Goal: Browse casually

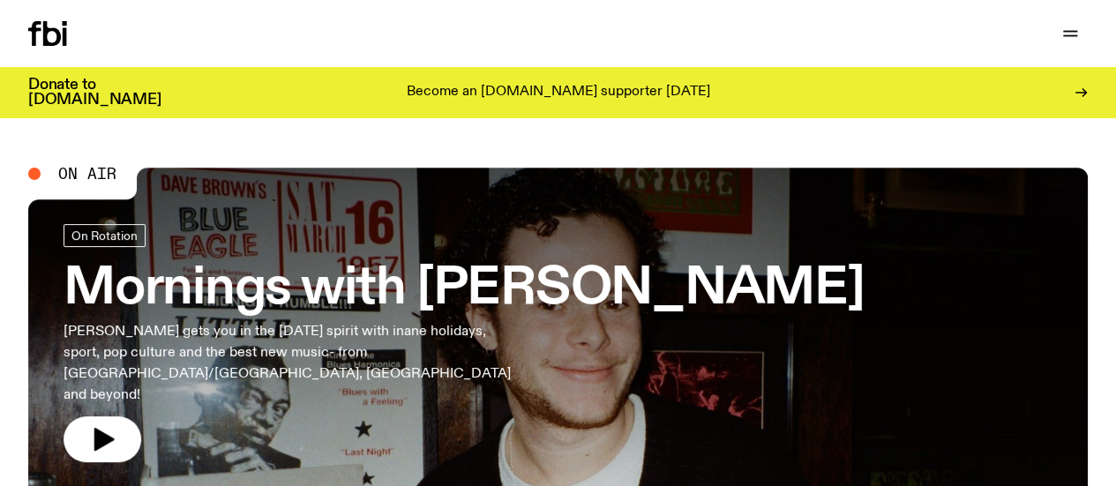
click at [0, 0] on link "Explore" at bounding box center [0, 0] width 0 height 0
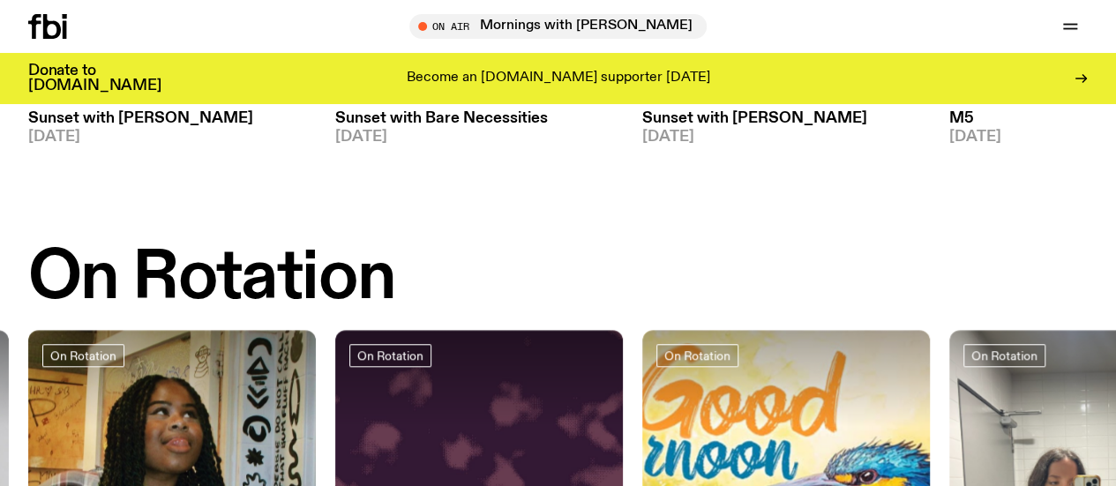
scroll to position [79, 0]
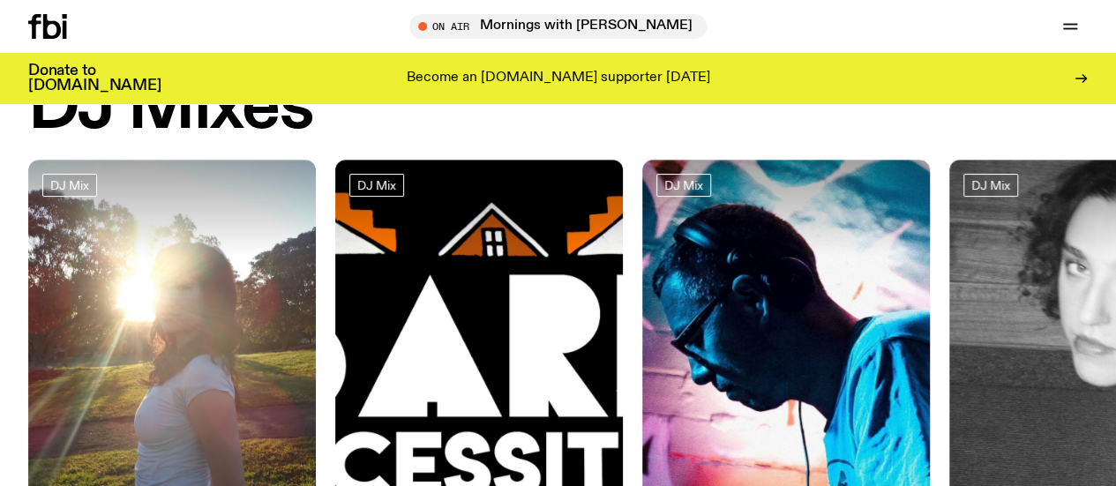
click at [63, 40] on div "Schedule Explore Read Volunteer Newsletter On Air Mornings with [PERSON_NAME] T…" at bounding box center [558, 26] width 1116 height 53
click at [60, 37] on icon at bounding box center [47, 26] width 39 height 25
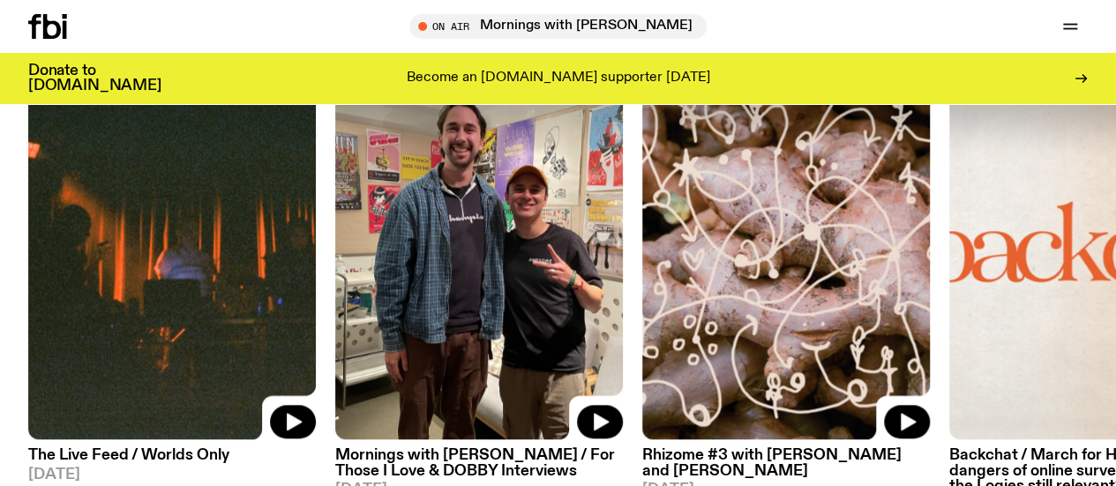
scroll to position [813, 0]
